Goal: Transaction & Acquisition: Book appointment/travel/reservation

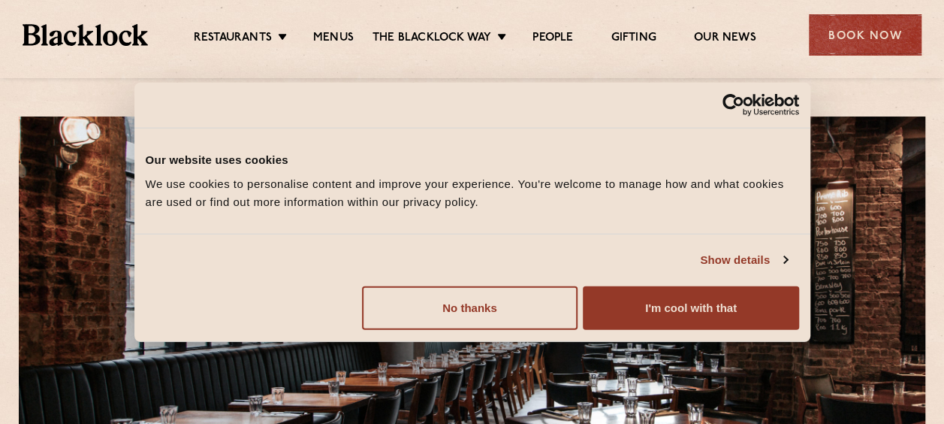
click at [855, 11] on div "Restaurants [GEOGRAPHIC_DATA] [GEOGRAPHIC_DATA] [GEOGRAPHIC_DATA] [GEOGRAPHIC_D…" at bounding box center [472, 33] width 944 height 67
click at [858, 29] on div "Book Now" at bounding box center [865, 34] width 113 height 41
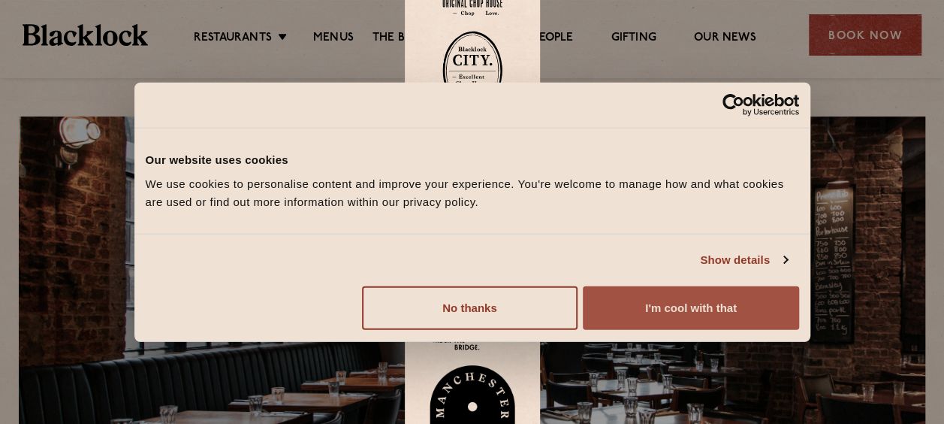
click at [686, 309] on button "I'm cool with that" at bounding box center [691, 307] width 216 height 44
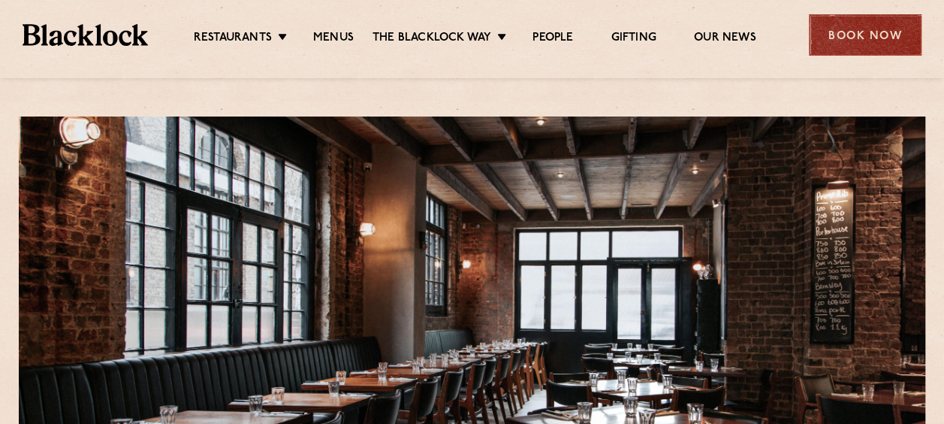
click at [861, 36] on div "Book Now" at bounding box center [865, 34] width 113 height 41
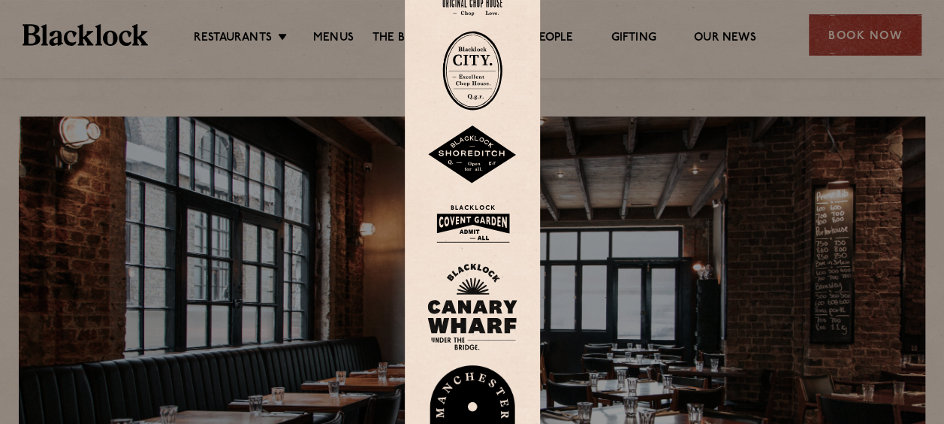
click at [472, 149] on img at bounding box center [472, 154] width 90 height 59
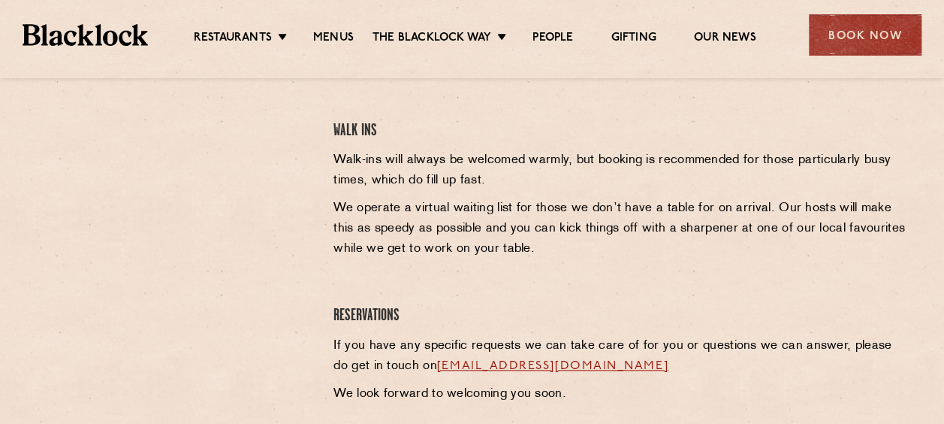
scroll to position [75, 0]
